Goal: Task Accomplishment & Management: Manage account settings

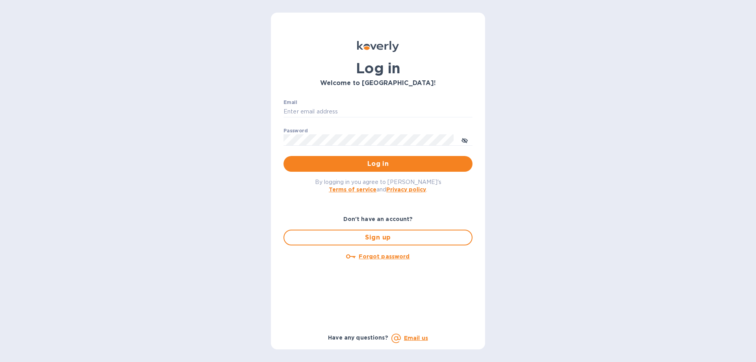
type input "jonathan@thompsontraders.com"
click at [321, 164] on span "Log in" at bounding box center [378, 163] width 176 height 9
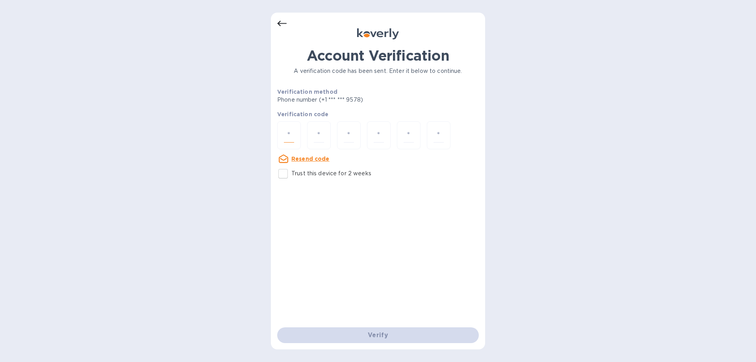
click at [286, 137] on input "number" at bounding box center [289, 135] width 10 height 15
type input "2"
type input "5"
type input "2"
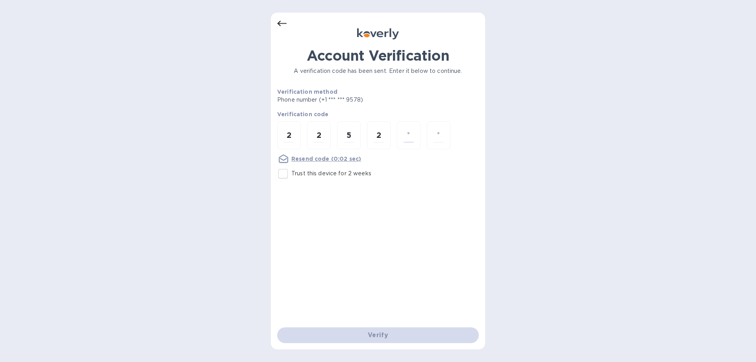
type input "7"
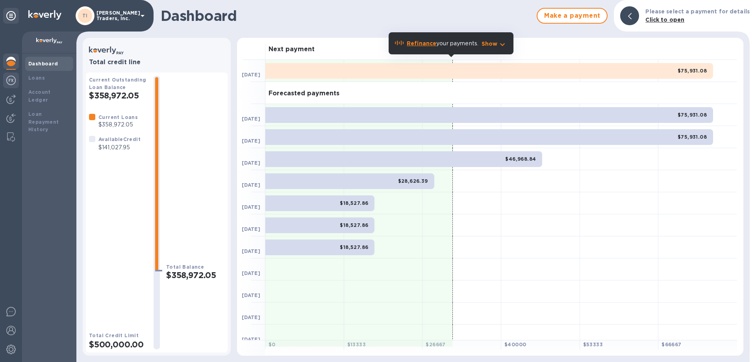
click at [10, 82] on img at bounding box center [10, 80] width 9 height 9
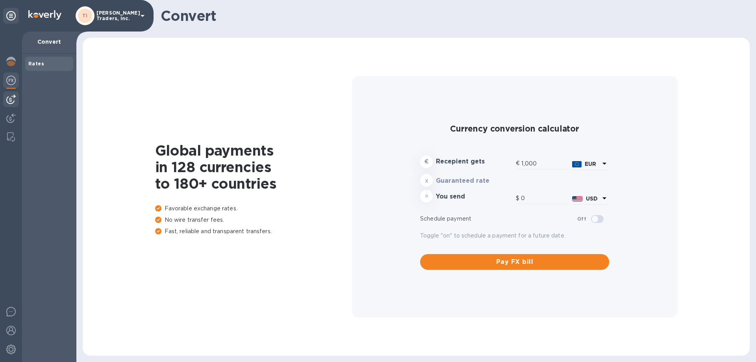
click at [13, 103] on img at bounding box center [10, 98] width 9 height 9
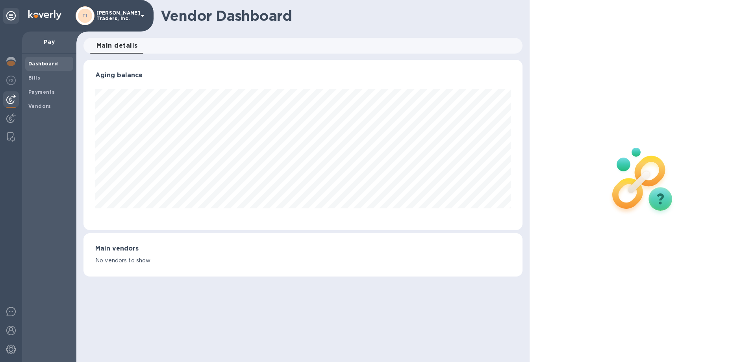
scroll to position [170, 438]
click at [8, 116] on img at bounding box center [10, 117] width 9 height 9
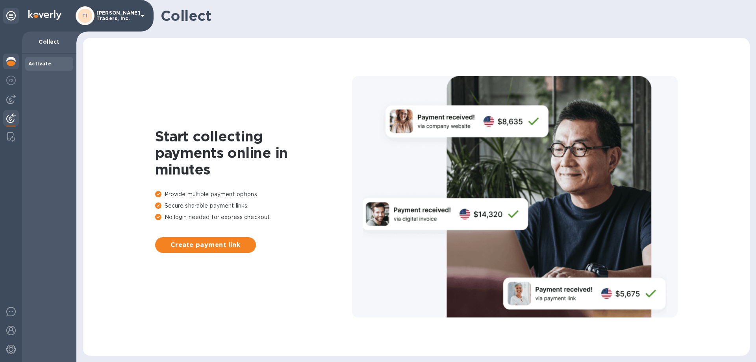
drag, startPoint x: 13, startPoint y: 61, endPoint x: 15, endPoint y: 68, distance: 8.0
click at [13, 61] on img at bounding box center [10, 61] width 9 height 9
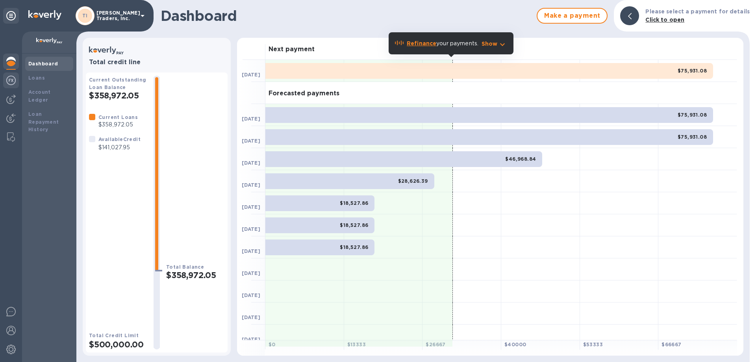
click at [11, 80] on img at bounding box center [10, 80] width 9 height 9
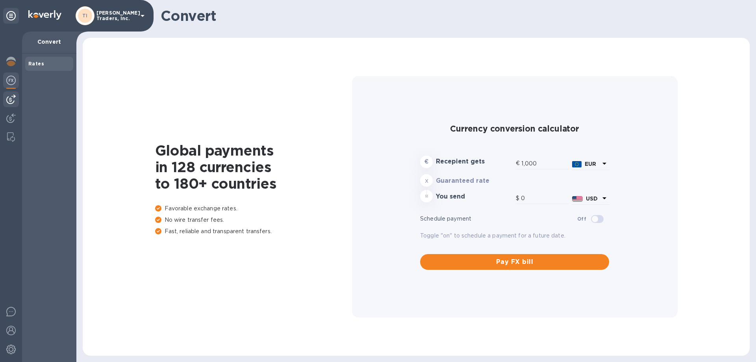
type input "1,191.92"
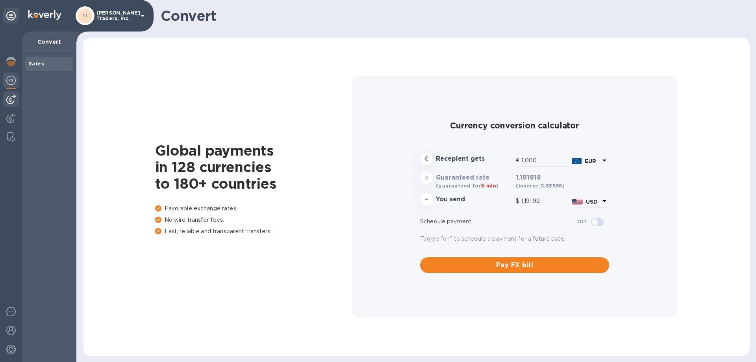
click at [9, 96] on img at bounding box center [10, 98] width 9 height 9
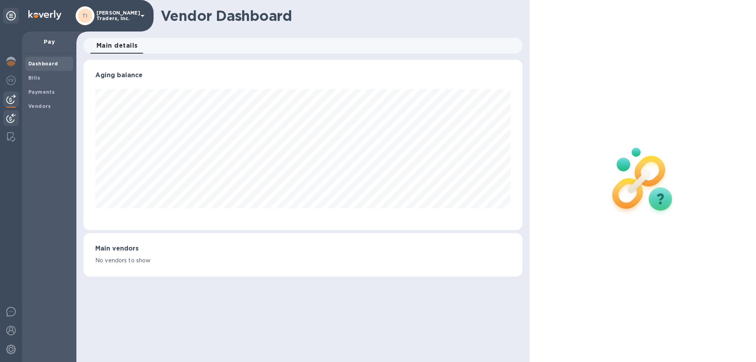
scroll to position [170, 438]
click at [31, 76] on b "Bills" at bounding box center [34, 78] width 12 height 6
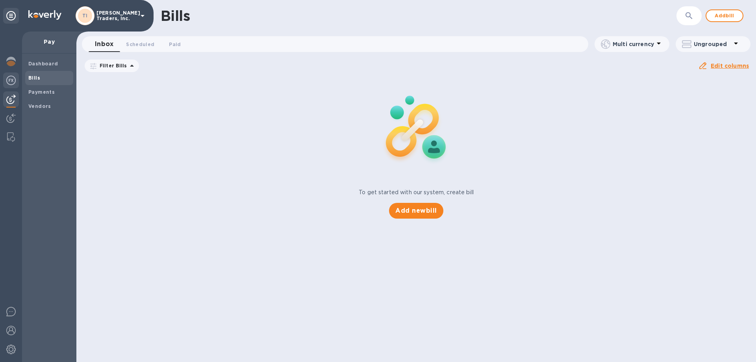
click at [11, 78] on img at bounding box center [10, 80] width 9 height 9
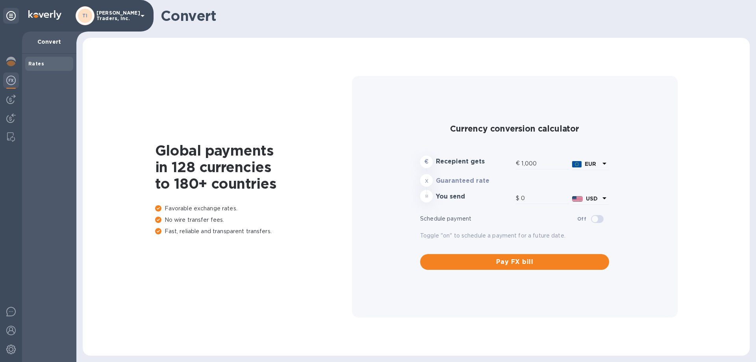
type input "1,191.92"
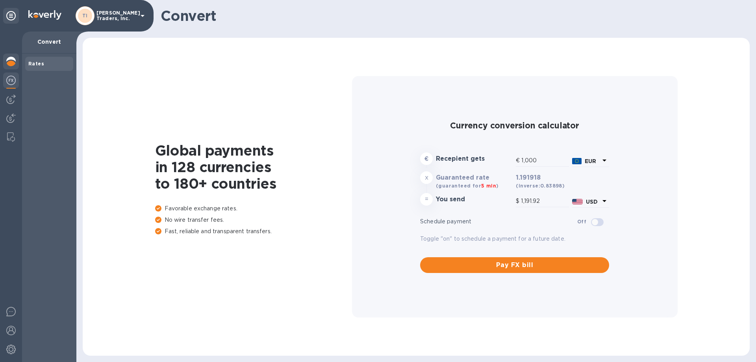
click at [10, 59] on img at bounding box center [10, 61] width 9 height 9
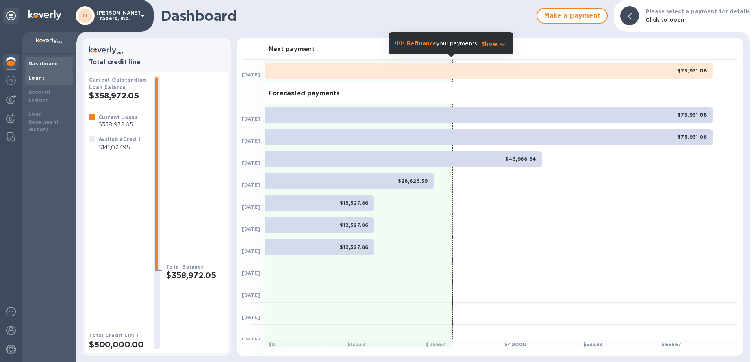
click at [31, 78] on b "Loans" at bounding box center [36, 78] width 17 height 6
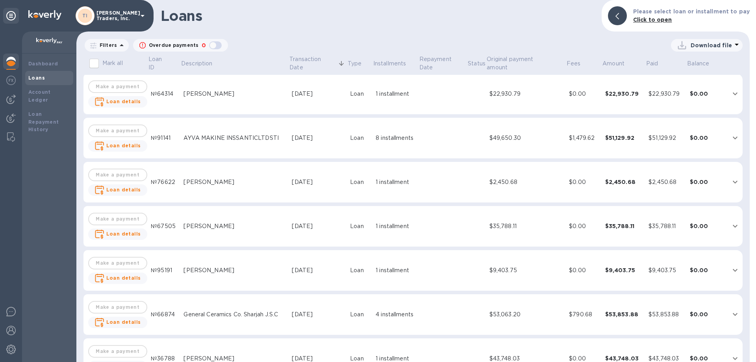
scroll to position [2786, 0]
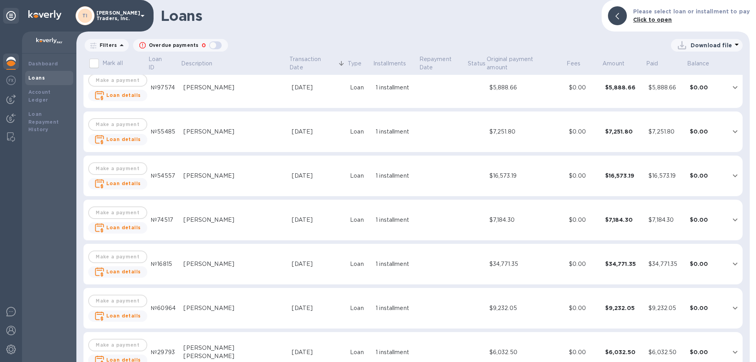
click at [726, 46] on p "Download file" at bounding box center [710, 45] width 41 height 8
click at [700, 65] on li "XLSX file" at bounding box center [707, 64] width 54 height 22
